Goal: Check status

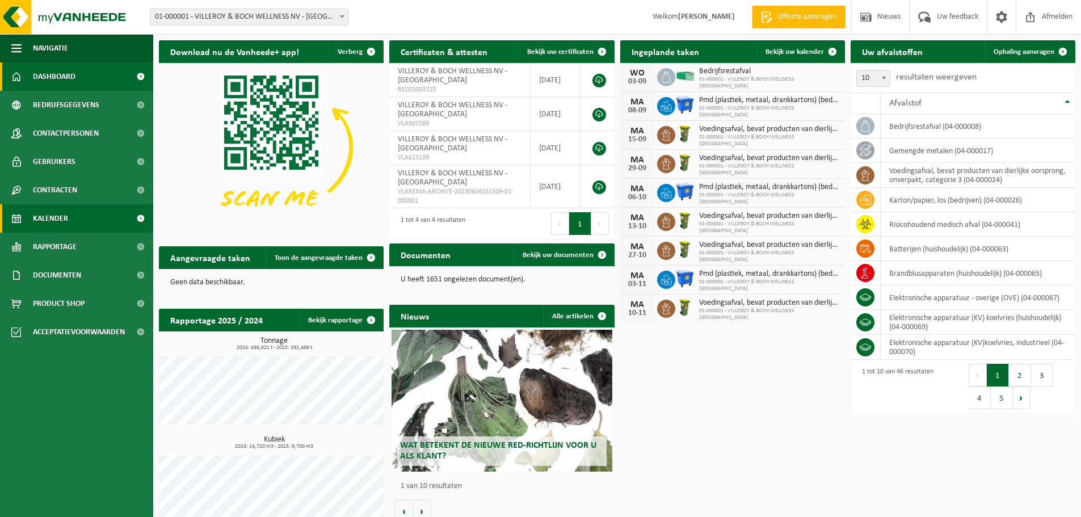
click at [61, 218] on span "Kalender" at bounding box center [50, 218] width 35 height 28
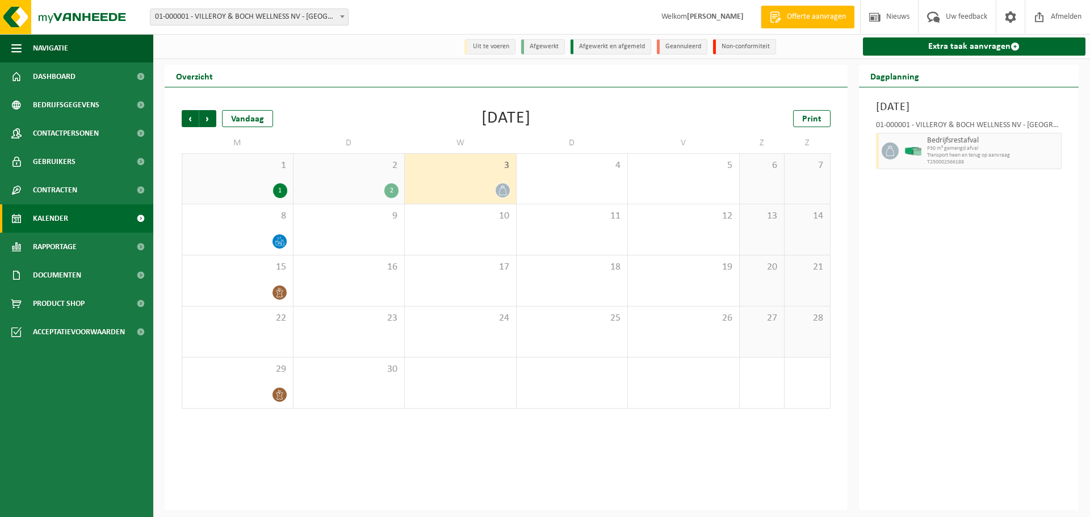
click at [510, 189] on div "3" at bounding box center [460, 179] width 111 height 50
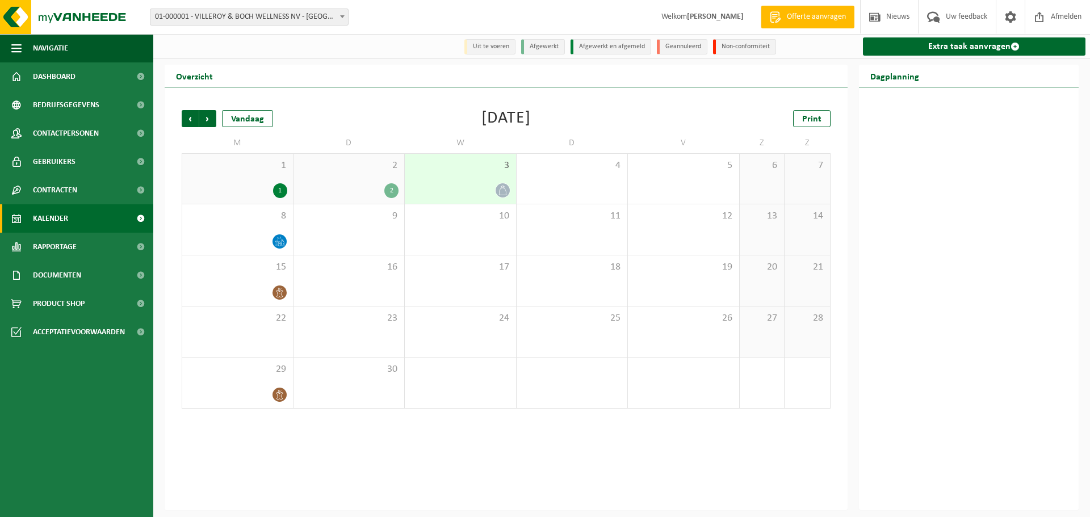
click at [499, 190] on icon at bounding box center [503, 191] width 10 height 10
